Goal: Find specific page/section: Find specific page/section

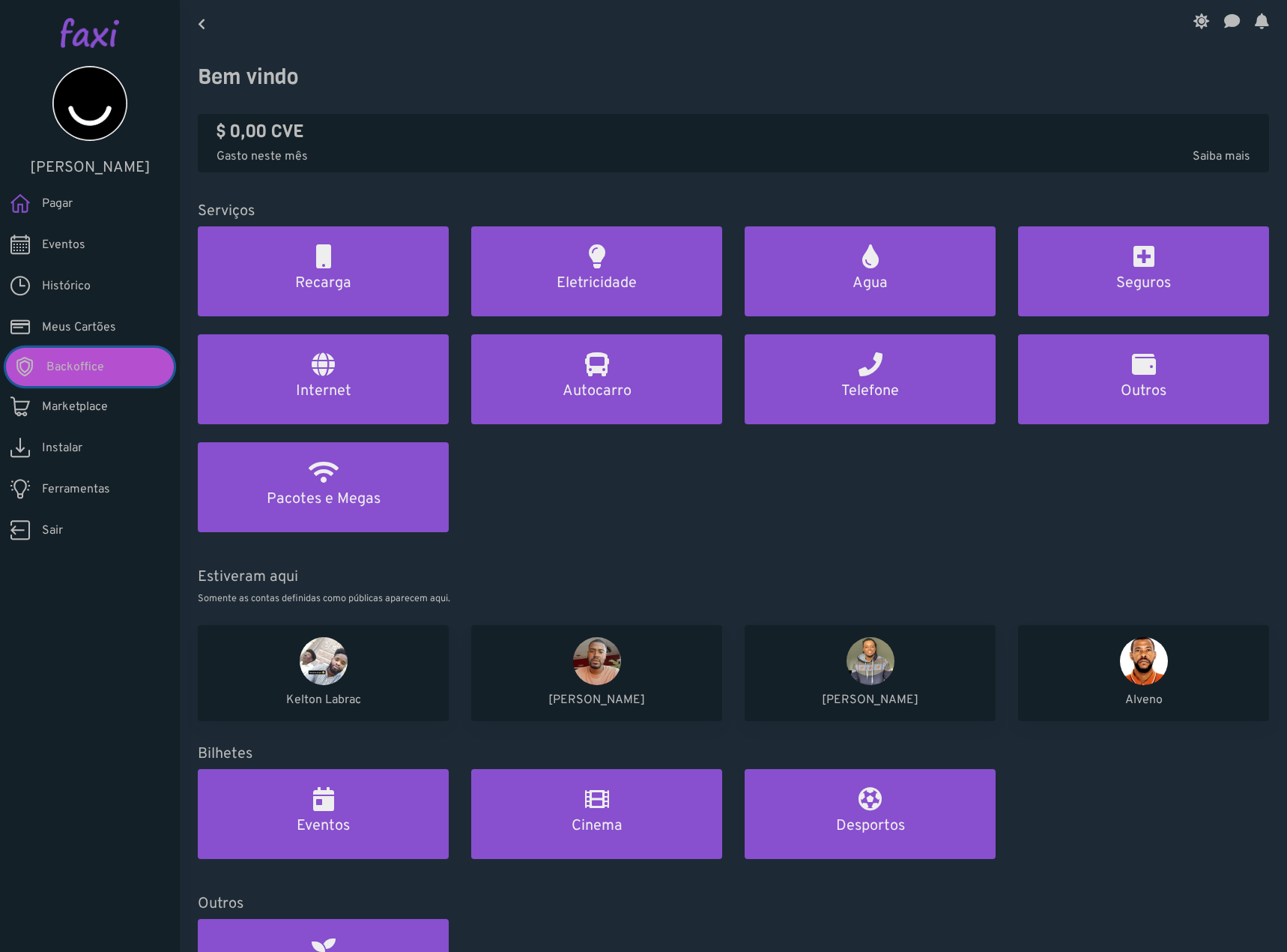
click at [55, 376] on span "Backoffice" at bounding box center [75, 367] width 57 height 18
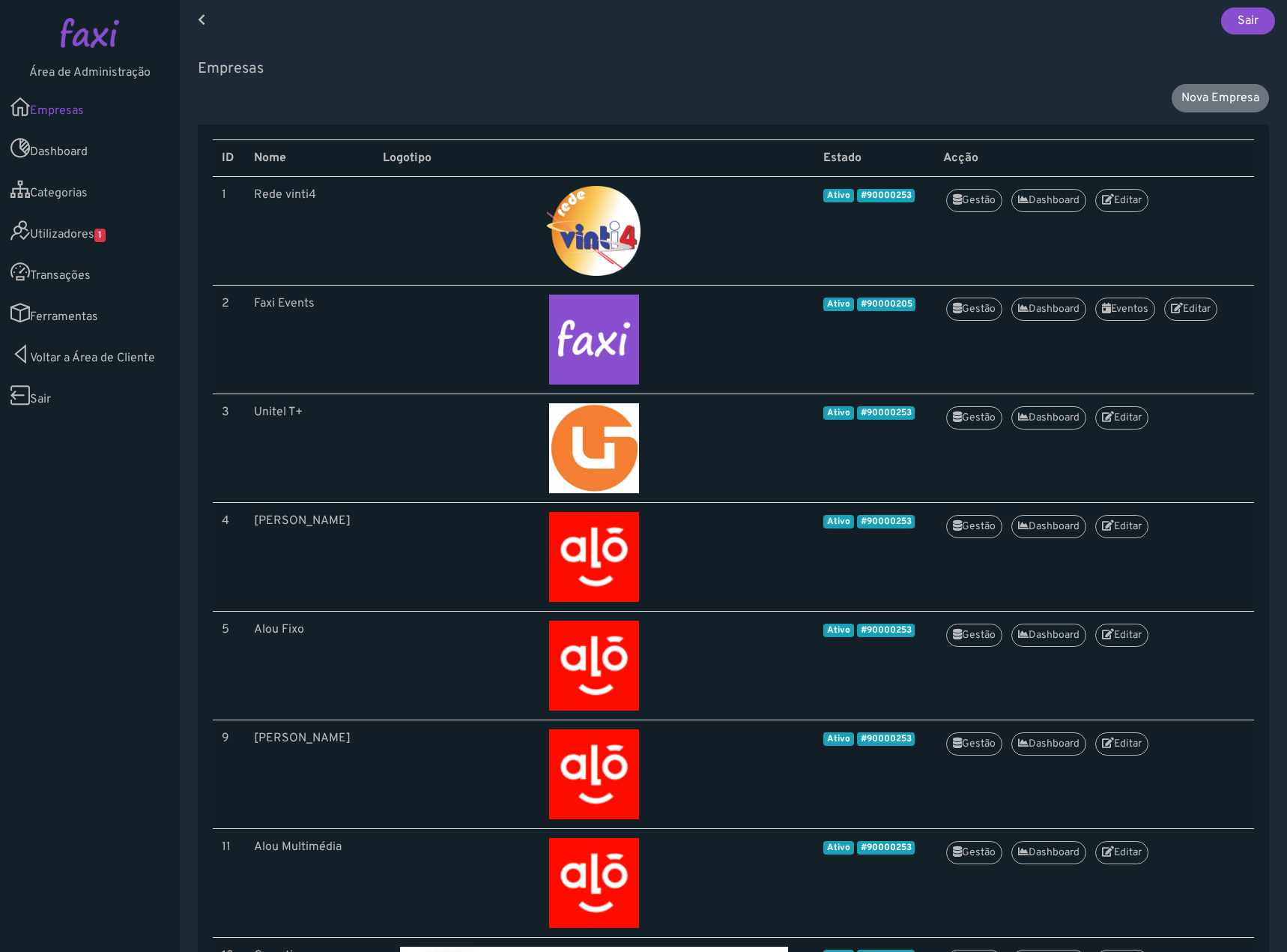
click at [106, 238] on span "1" at bounding box center [100, 235] width 11 height 14
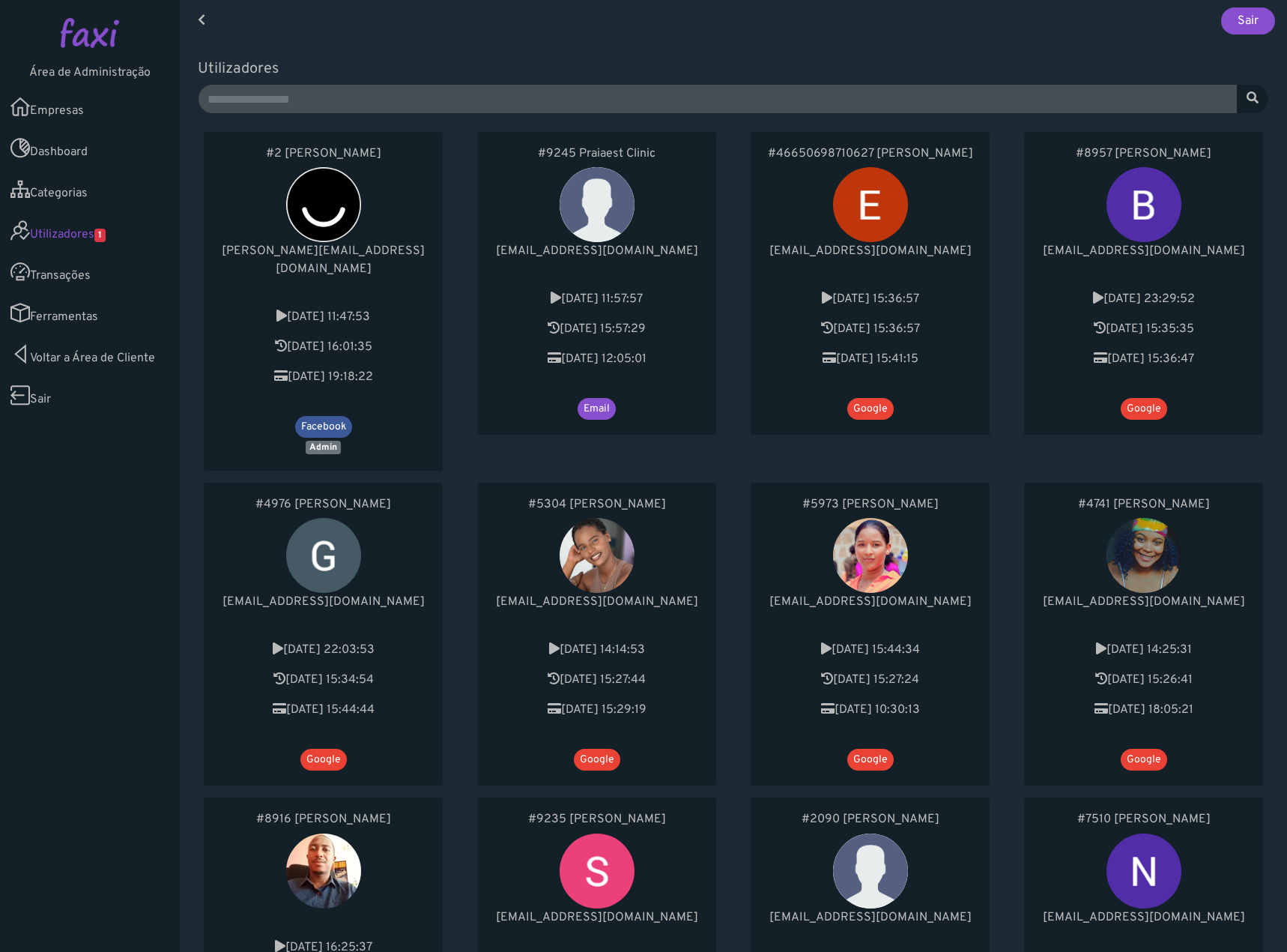
drag, startPoint x: 729, startPoint y: 405, endPoint x: 729, endPoint y: 359, distance: 46.0
click at [729, 359] on div "#9245 Praiaest Clinic praiacentre@gmail.com 2025-06-30 11:57:57 2025-09-03 15:5…" at bounding box center [596, 301] width 274 height 351
drag, startPoint x: 737, startPoint y: 351, endPoint x: 726, endPoint y: 351, distance: 11.0
drag, startPoint x: 726, startPoint y: 351, endPoint x: 725, endPoint y: 374, distance: 23.0
drag, startPoint x: 725, startPoint y: 374, endPoint x: 733, endPoint y: 345, distance: 30.1
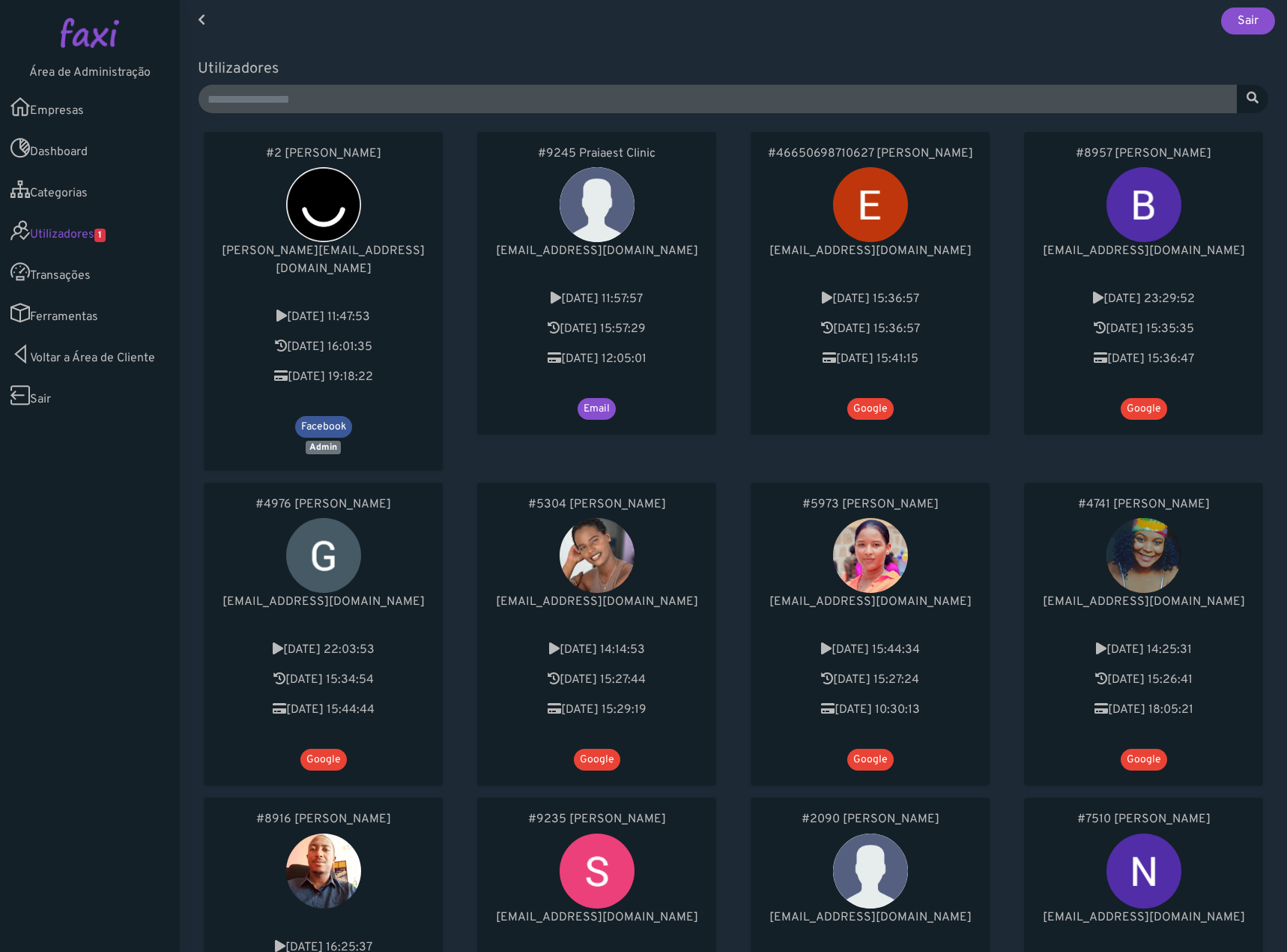
click at [733, 345] on div "#46650698710627 Eder Tavares edertavares1992@gmail.com 2025-09-03 15:36:57 2025…" at bounding box center [870, 301] width 274 height 351
click at [733, 340] on div "#46650698710627 Eder Tavares edertavares1992@gmail.com 2025-09-03 15:36:57 2025…" at bounding box center [870, 301] width 274 height 351
drag, startPoint x: 736, startPoint y: 437, endPoint x: 735, endPoint y: 397, distance: 40.0
drag, startPoint x: 735, startPoint y: 397, endPoint x: 739, endPoint y: 370, distance: 27.3
click at [735, 375] on div "#46650698710627 Eder Tavares edertavares1992@gmail.com 2025-09-03 15:36:57 2025…" at bounding box center [870, 301] width 274 height 351
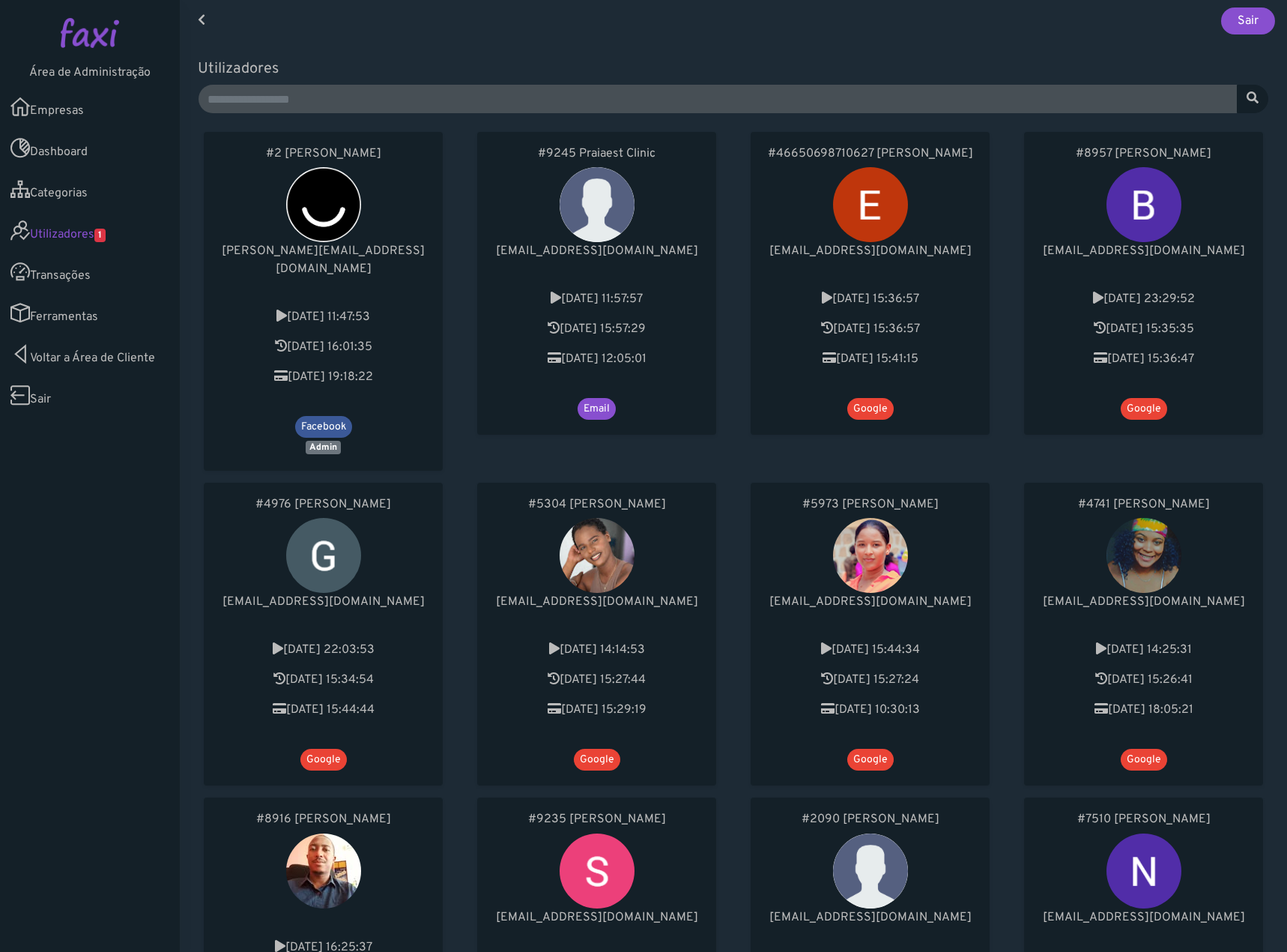
drag, startPoint x: 727, startPoint y: 383, endPoint x: 728, endPoint y: 375, distance: 8.1
click at [728, 375] on div "#9245 Praiaest Clinic praiacentre@gmail.com 2025-06-30 11:57:57 2025-09-03 15:5…" at bounding box center [596, 301] width 274 height 351
drag, startPoint x: 735, startPoint y: 367, endPoint x: 736, endPoint y: 358, distance: 9.1
click at [736, 358] on div "#46650698710627 Eder Tavares edertavares1992@gmail.com 2025-09-03 15:36:57 2025…" at bounding box center [870, 301] width 274 height 351
drag, startPoint x: 667, startPoint y: 597, endPoint x: 690, endPoint y: 603, distance: 23.8
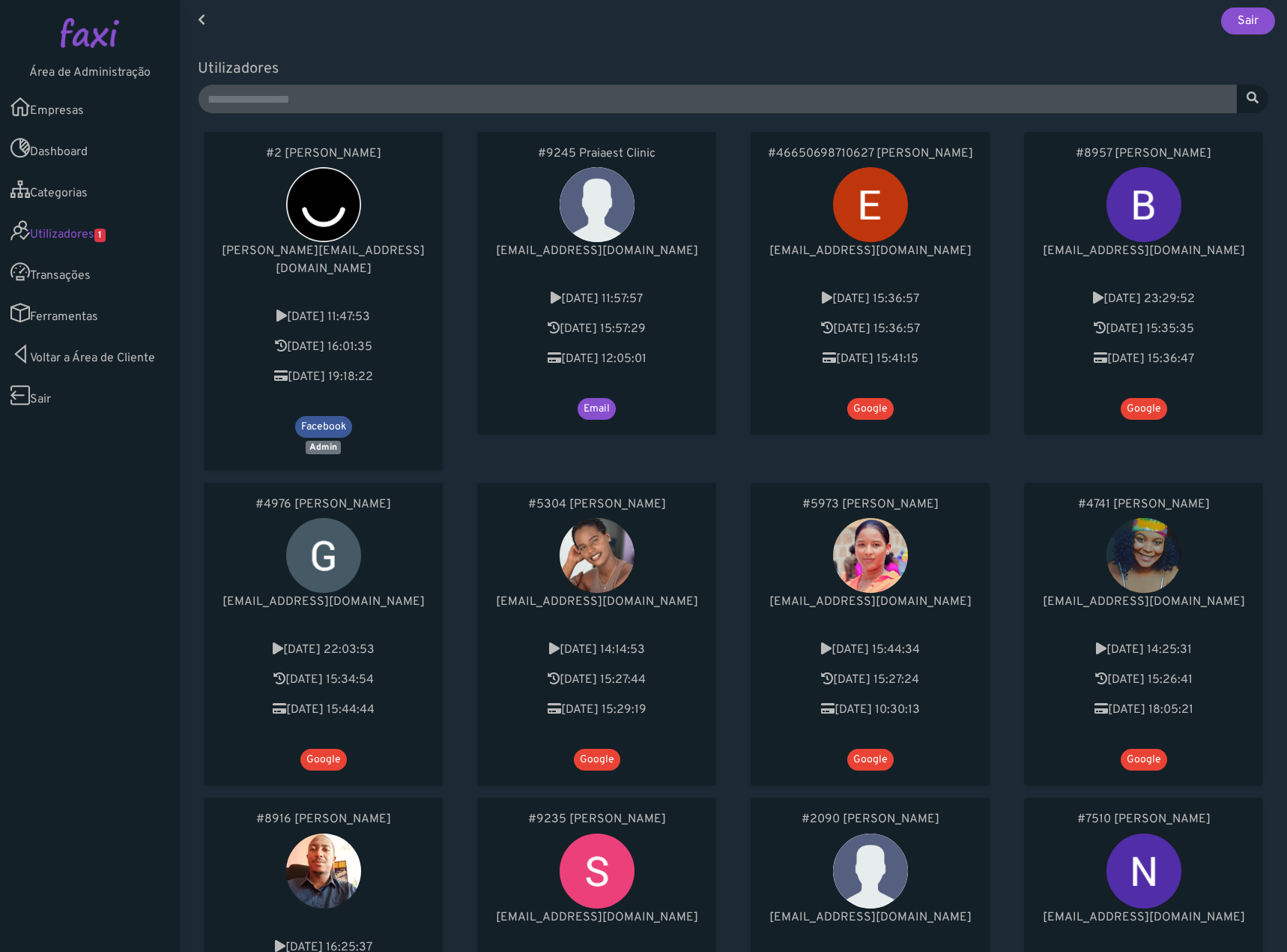
click at [667, 597] on div "#5304 Leinice Fernandes leinicejfernandes@gmail.com 2024-03-03 14:14:53 2025-09…" at bounding box center [597, 634] width 239 height 303
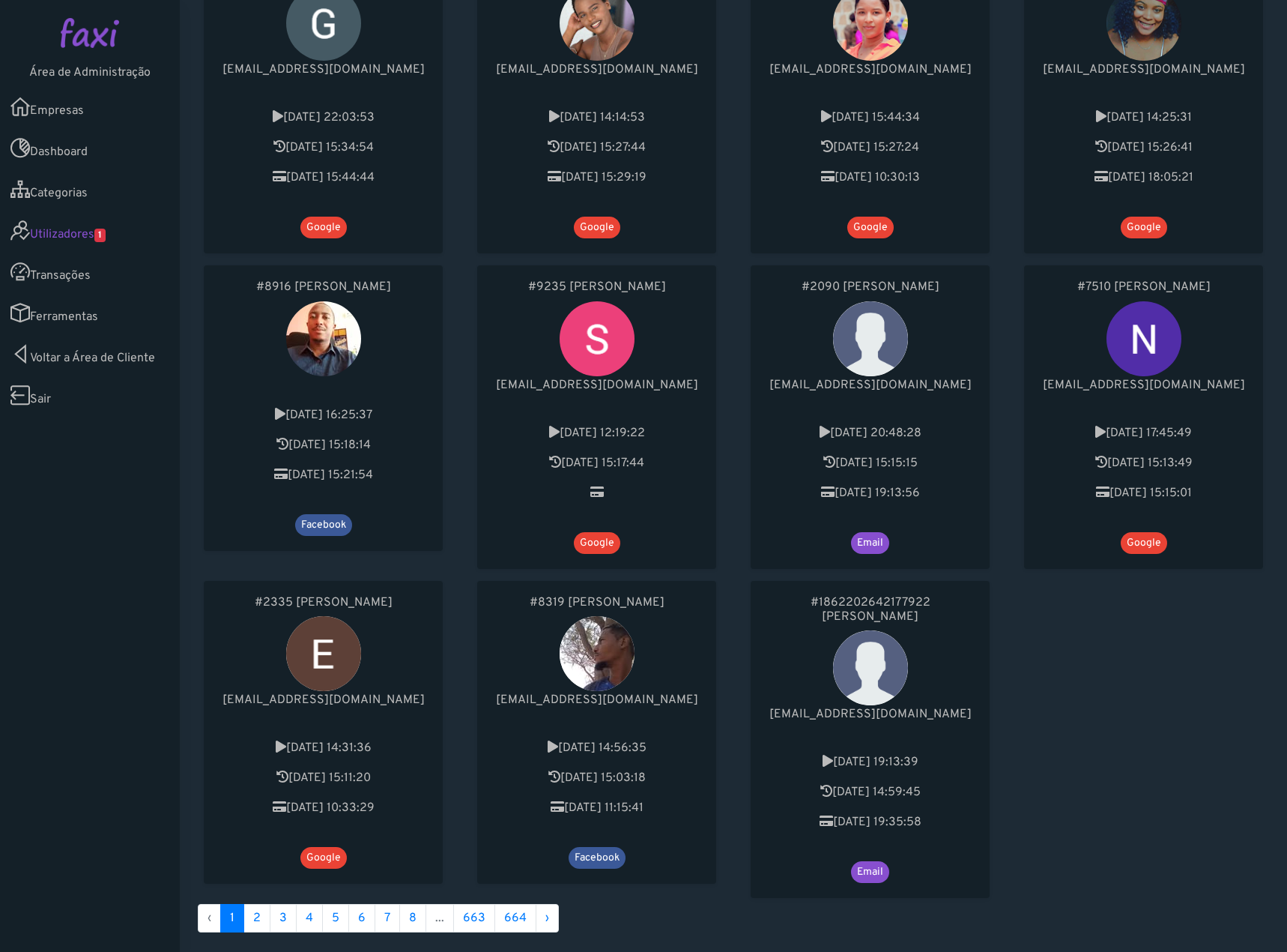
scroll to position [695, 0]
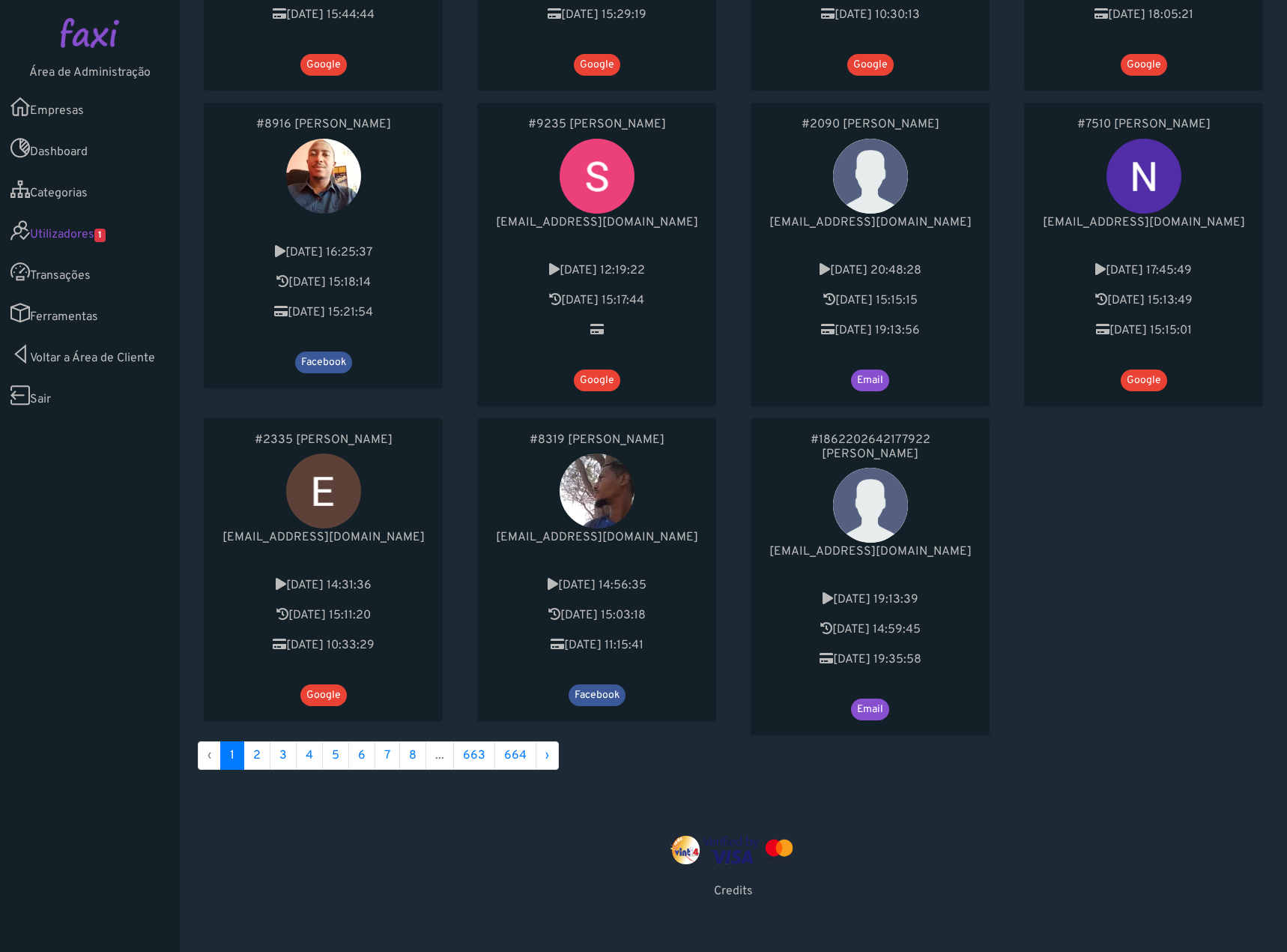
click at [1096, 741] on ul "‹ 1 2 3 4 5 6 7 8 ... 663 664 ›" at bounding box center [733, 755] width 1072 height 29
click at [90, 116] on link "Empresas" at bounding box center [90, 107] width 180 height 42
